Goal: Information Seeking & Learning: Learn about a topic

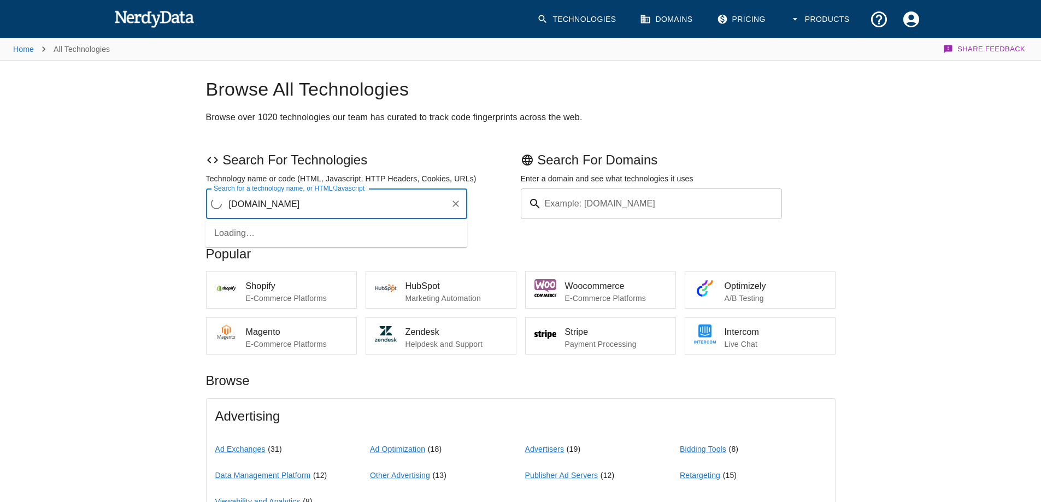
type input "[DOMAIN_NAME]"
type input ".[DOMAIN_NAME]"
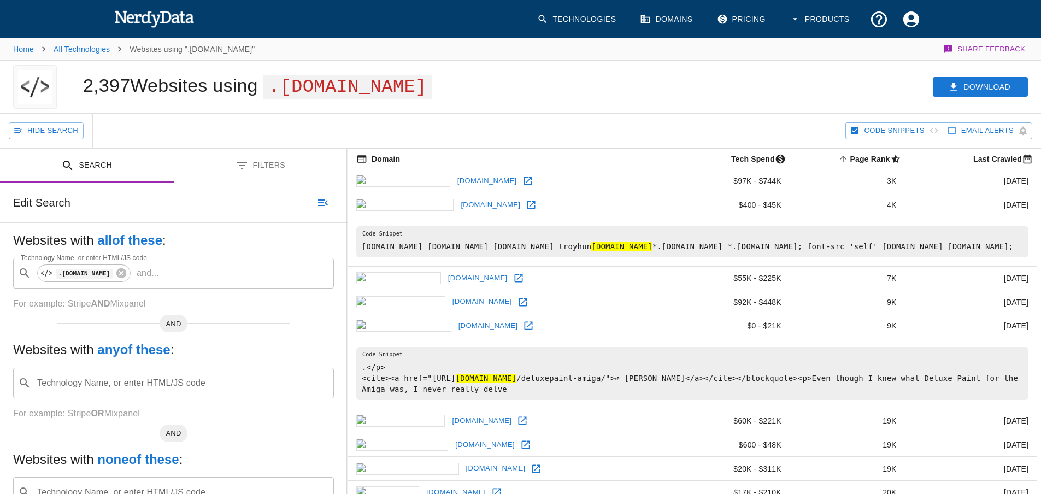
click at [523, 183] on icon at bounding box center [528, 180] width 11 height 11
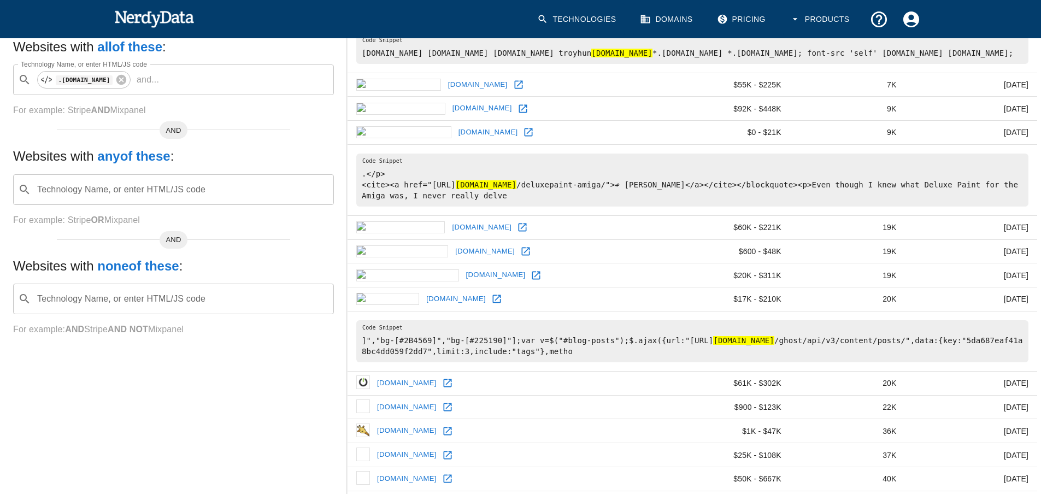
scroll to position [219, 0]
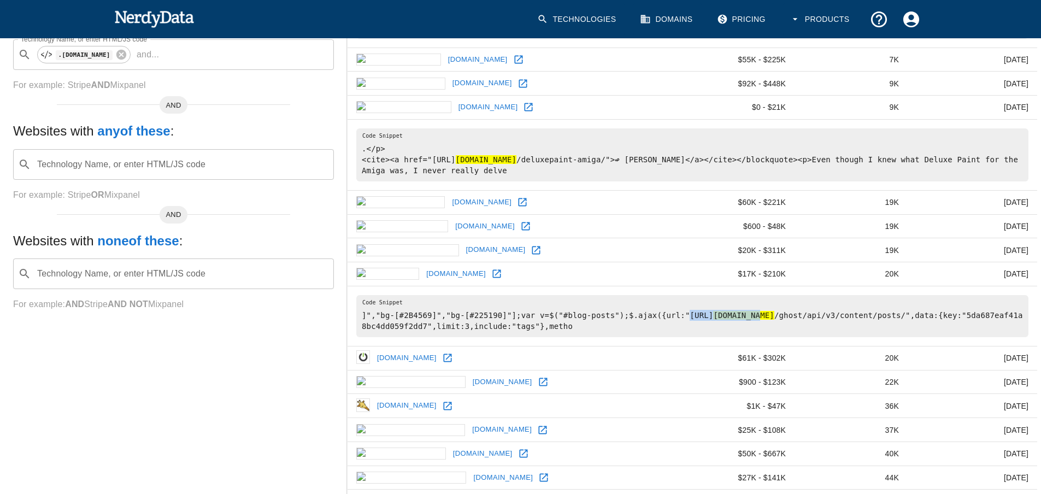
drag, startPoint x: 663, startPoint y: 326, endPoint x: 756, endPoint y: 328, distance: 93.0
click at [756, 328] on pre "]","bg-[#2B4569]","bg-[#225190]"];var v=$("#blog-posts");$.ajax({url:"[URL] [DO…" at bounding box center [692, 316] width 672 height 42
click at [567, 324] on pre "]","bg-[#2B4569]","bg-[#225190]"];var v=$("#blog-posts");$.ajax({url:"[URL] [DO…" at bounding box center [692, 316] width 672 height 42
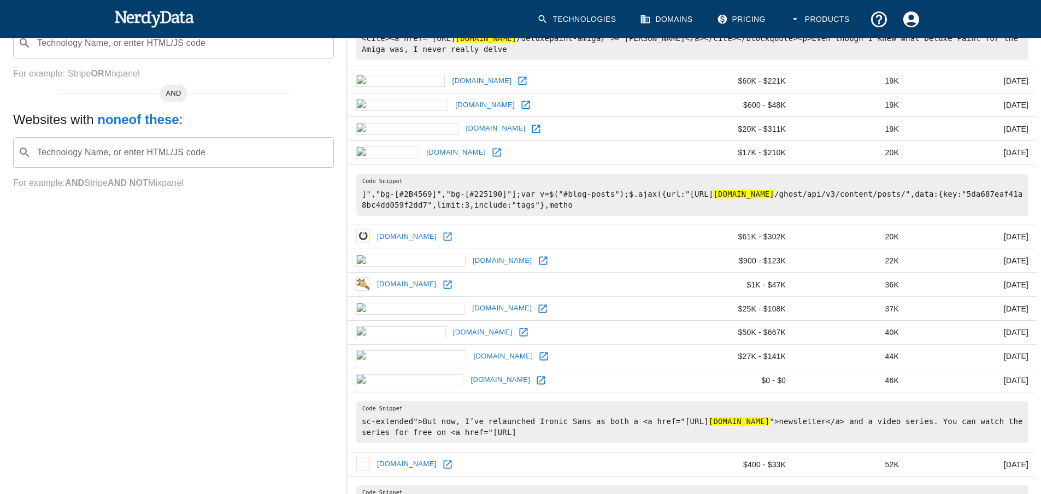
scroll to position [383, 0]
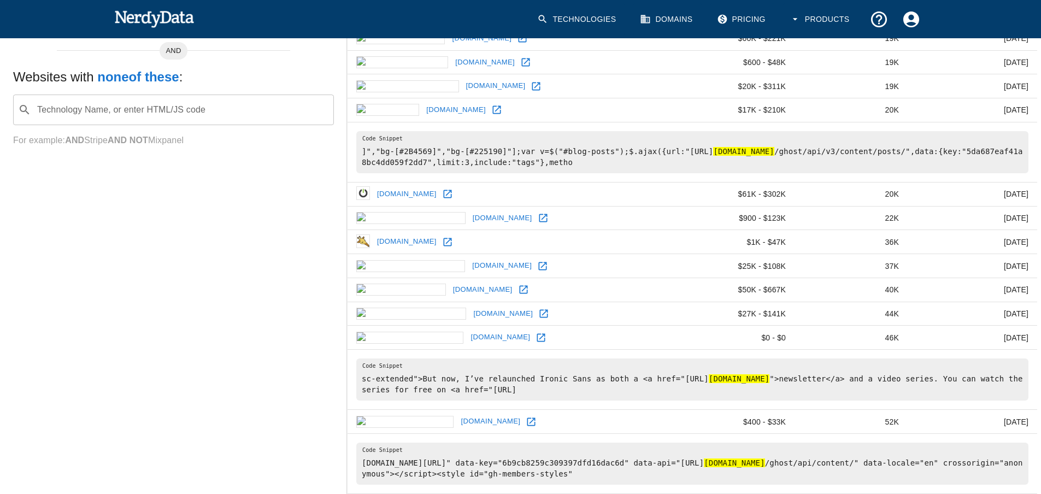
click at [453, 248] on icon at bounding box center [447, 242] width 11 height 11
click at [283, 365] on div "Search Filters Edit Search Websites with all of these : Technology Name, or ent…" at bounding box center [173, 364] width 347 height 1197
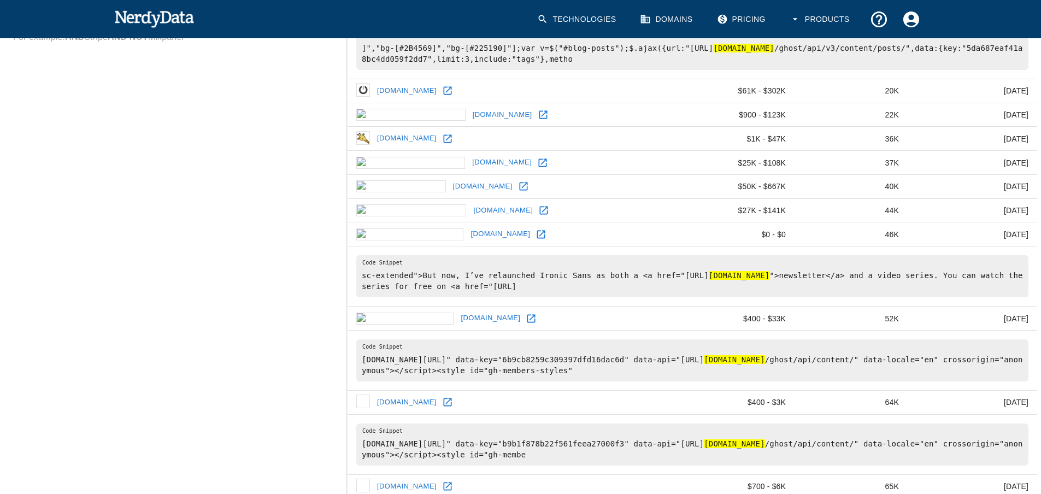
scroll to position [492, 0]
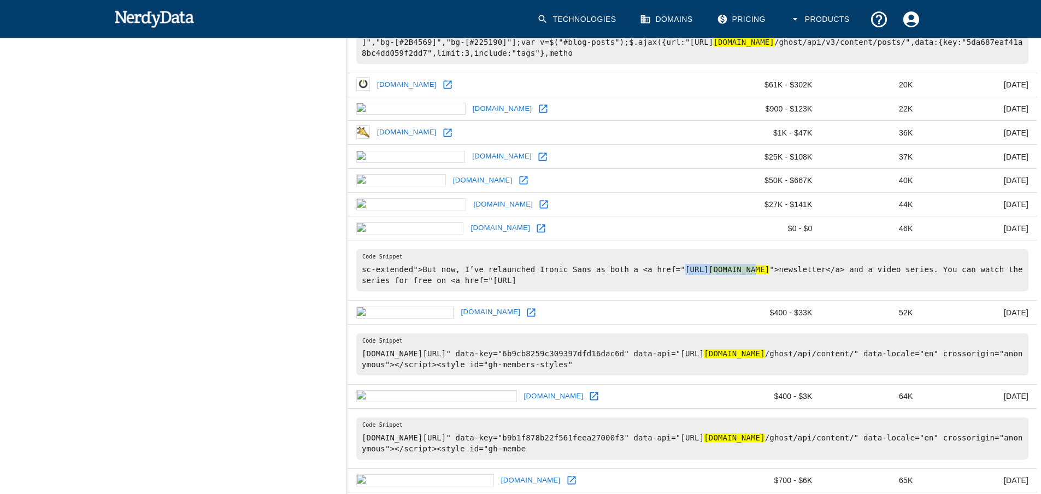
drag, startPoint x: 659, startPoint y: 280, endPoint x: 774, endPoint y: 278, distance: 115.4
click at [774, 278] on pre "sc-extended">But now, I’ve relaunched Ironic Sans as both a <a href="[URL] [DOM…" at bounding box center [692, 270] width 672 height 42
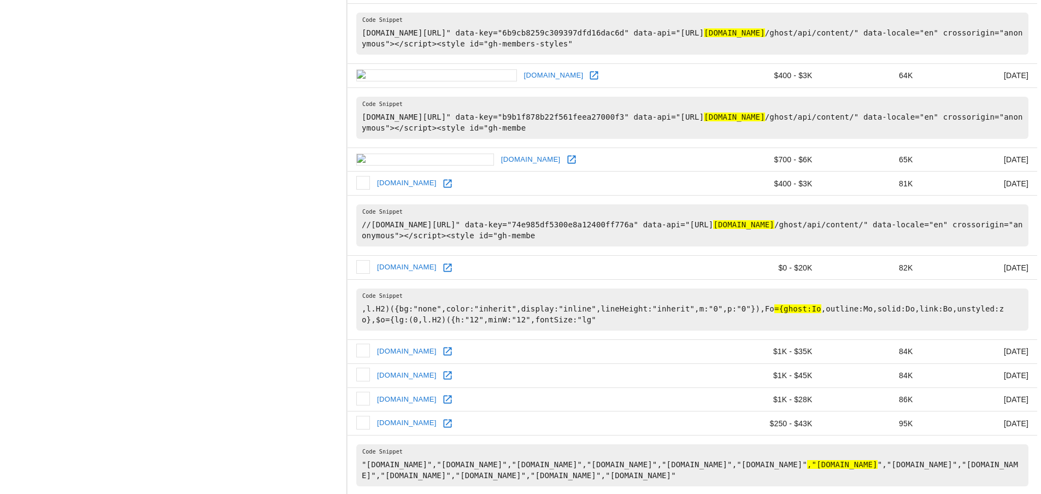
scroll to position [863, 0]
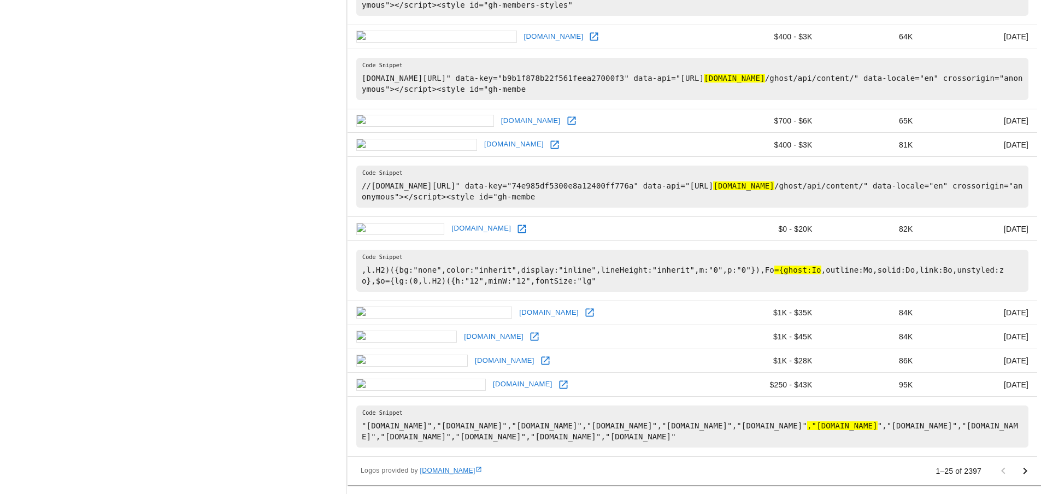
click at [1024, 471] on icon "Go to next page" at bounding box center [1025, 471] width 13 height 13
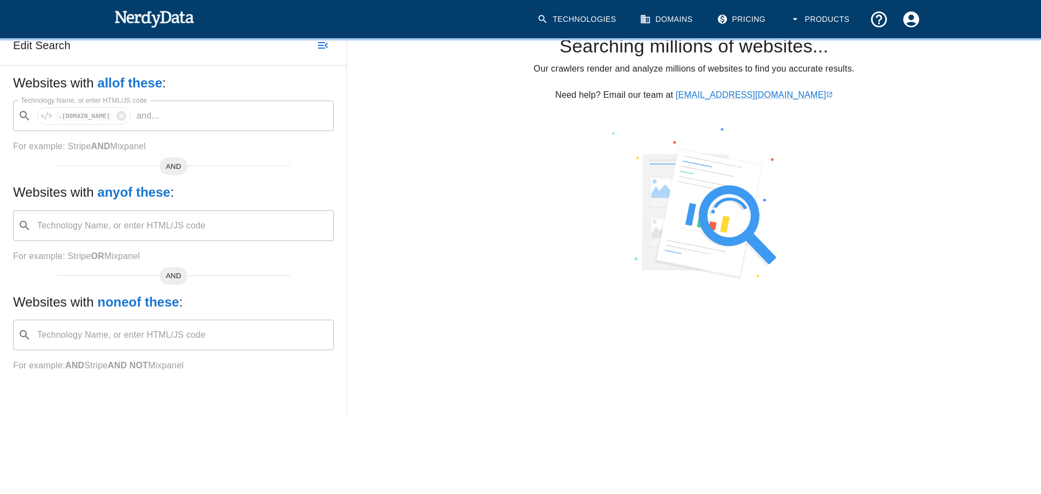
scroll to position [0, 0]
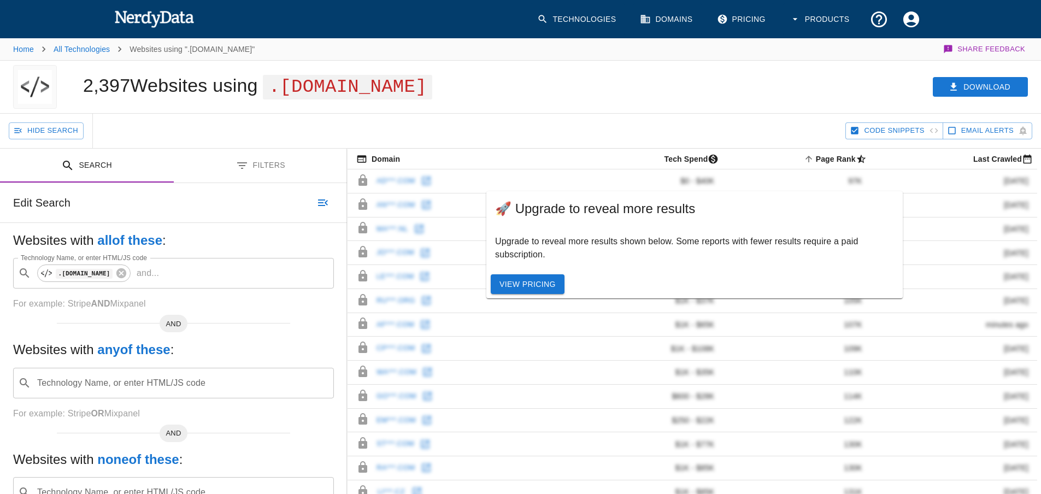
scroll to position [311, 0]
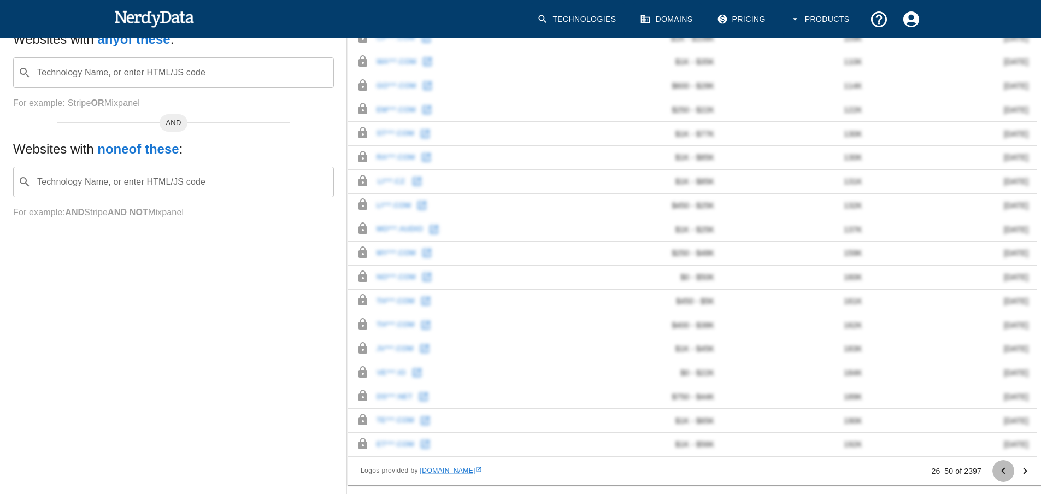
click at [996, 473] on button "Go to previous page" at bounding box center [1004, 471] width 22 height 22
